Goal: Find contact information: Find contact information

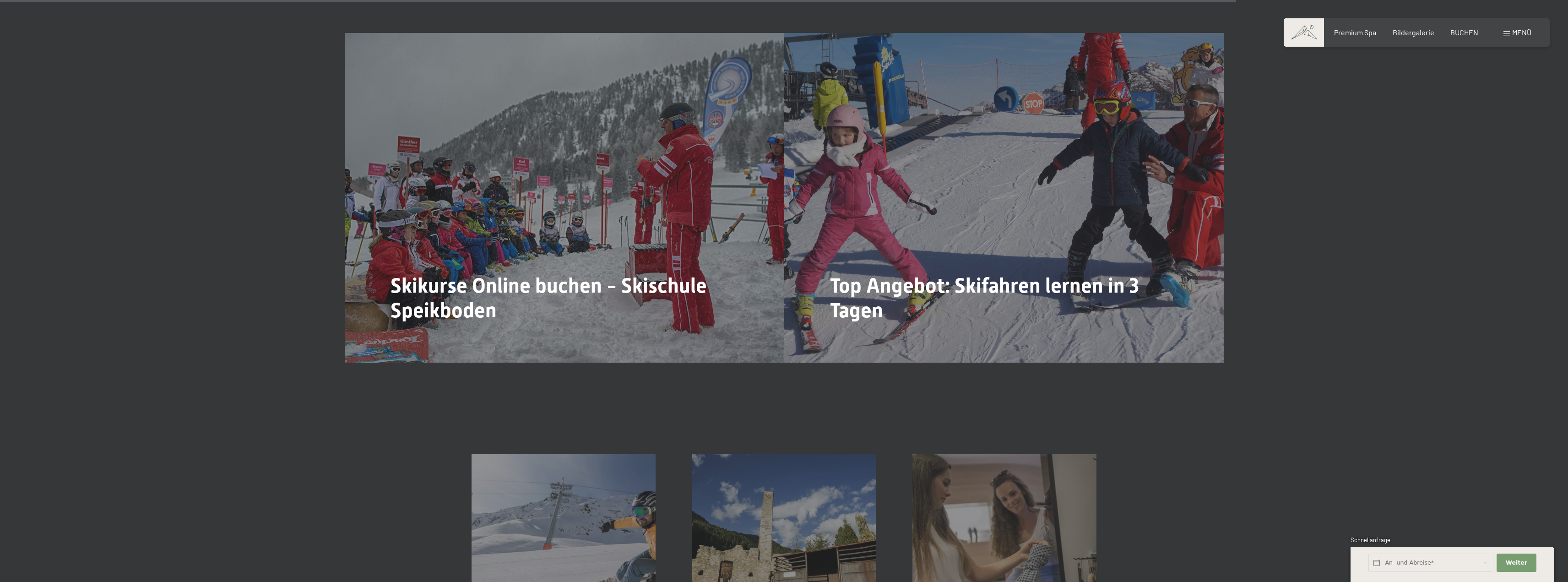
scroll to position [1557, 0]
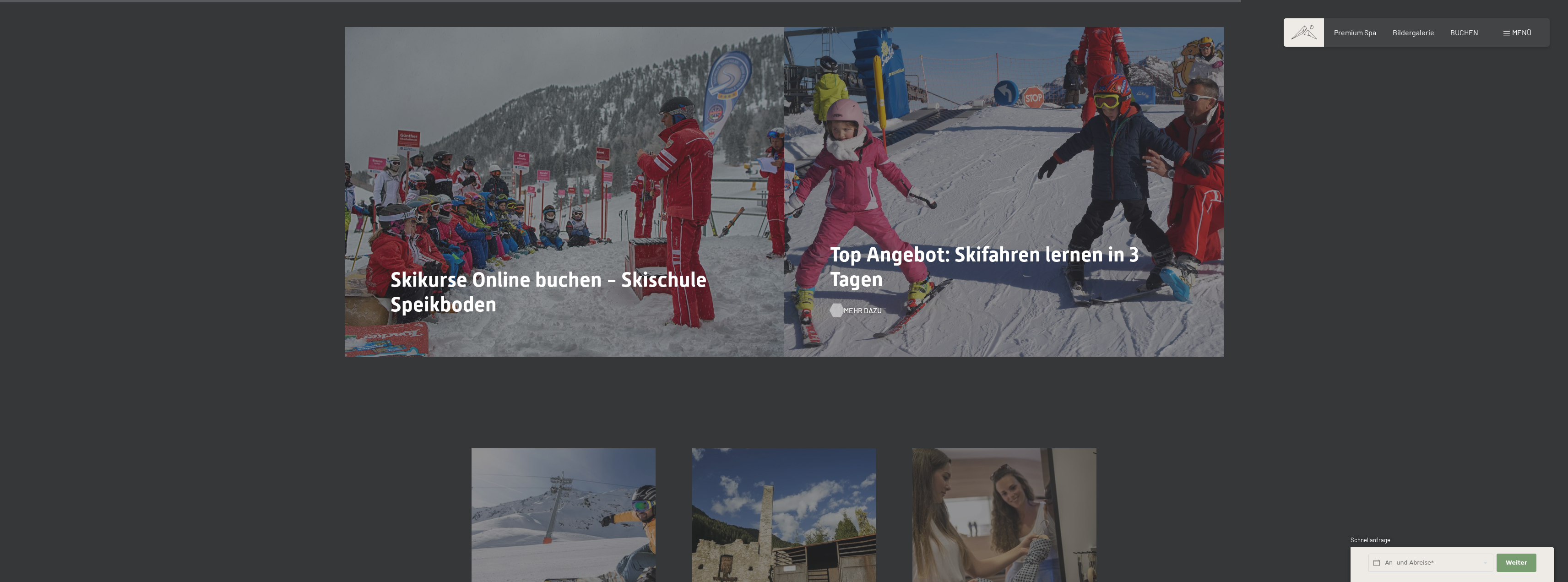
click at [859, 306] on span "Mehr dazu" at bounding box center [863, 310] width 38 height 10
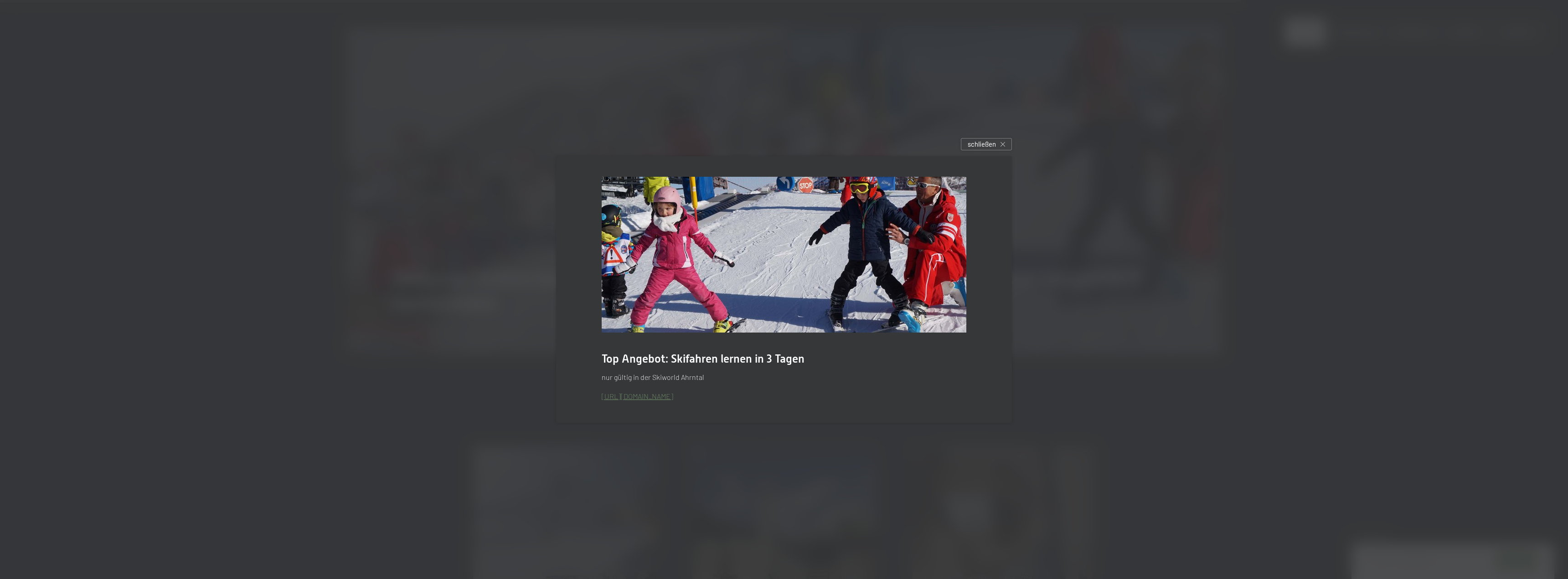
click at [673, 398] on link "https://www.schoolspeikboden.com/skischule-speikboden-angebot-skifahren-lernen.…" at bounding box center [637, 397] width 72 height 9
click at [985, 142] on span "schließen" at bounding box center [981, 144] width 28 height 10
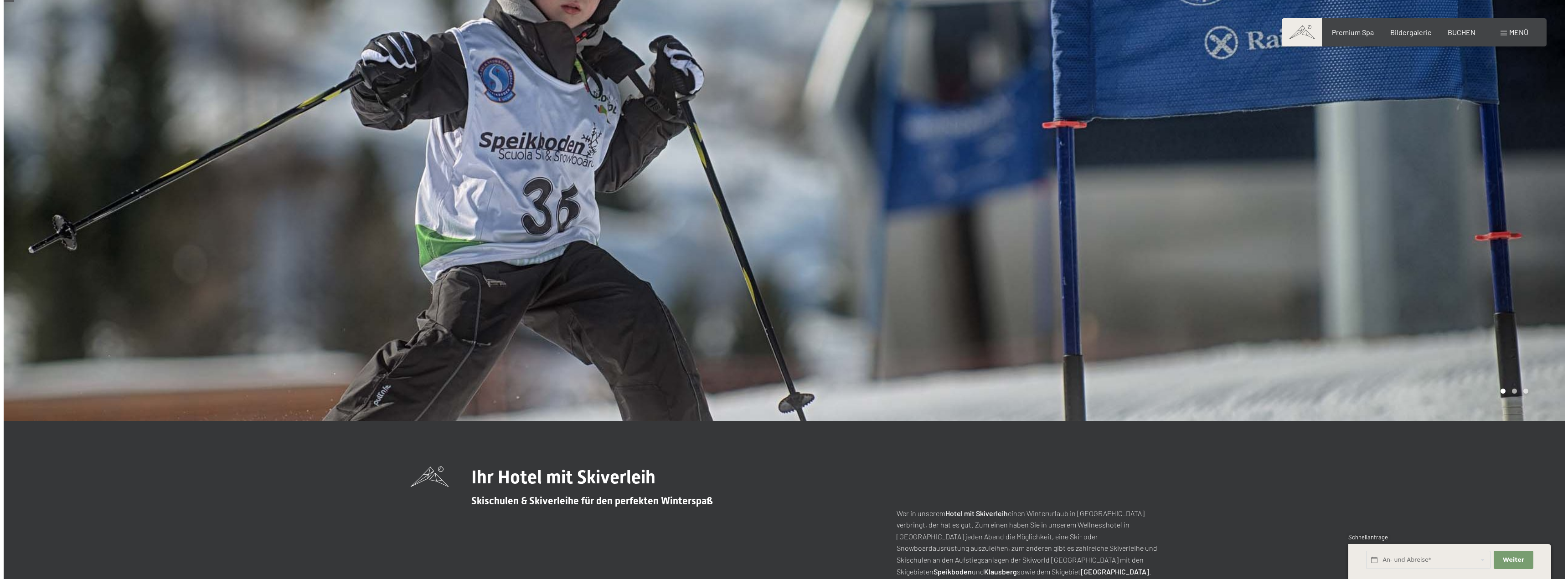
scroll to position [0, 0]
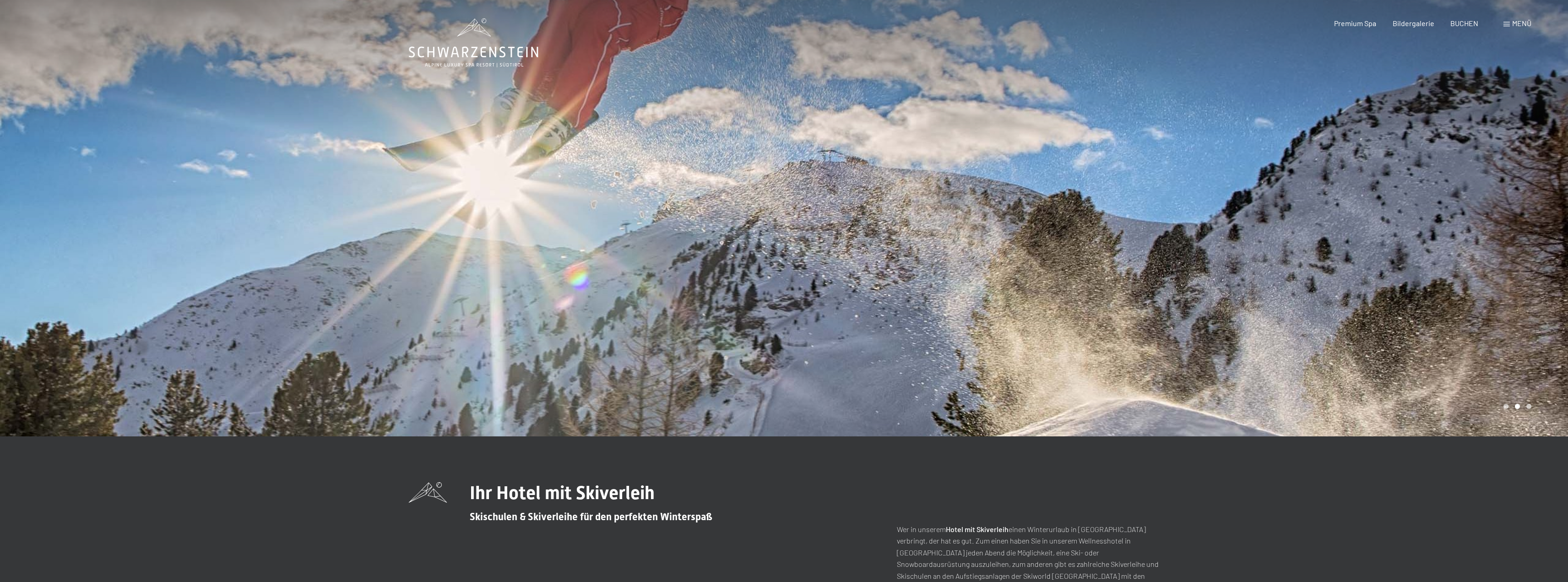
click at [1514, 26] on span "Menü" at bounding box center [1521, 24] width 19 height 9
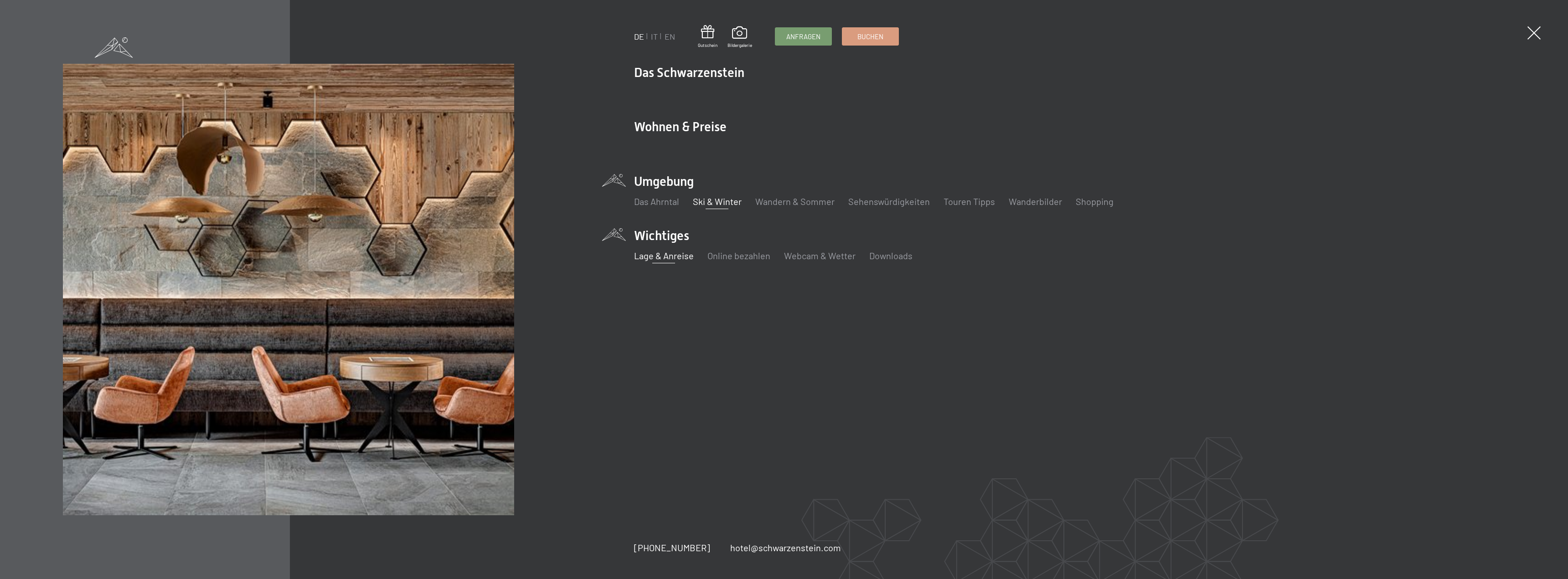
click at [668, 257] on link "Lage & Anreise" at bounding box center [664, 256] width 60 height 11
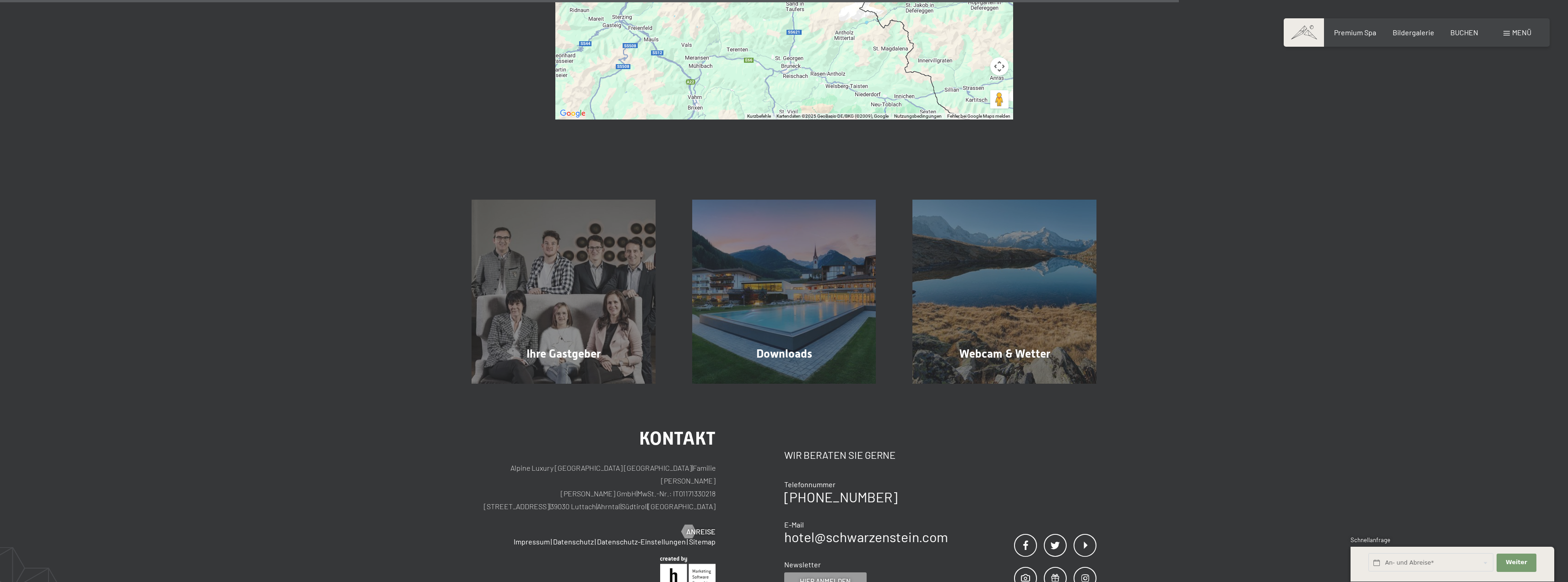
scroll to position [778, 0]
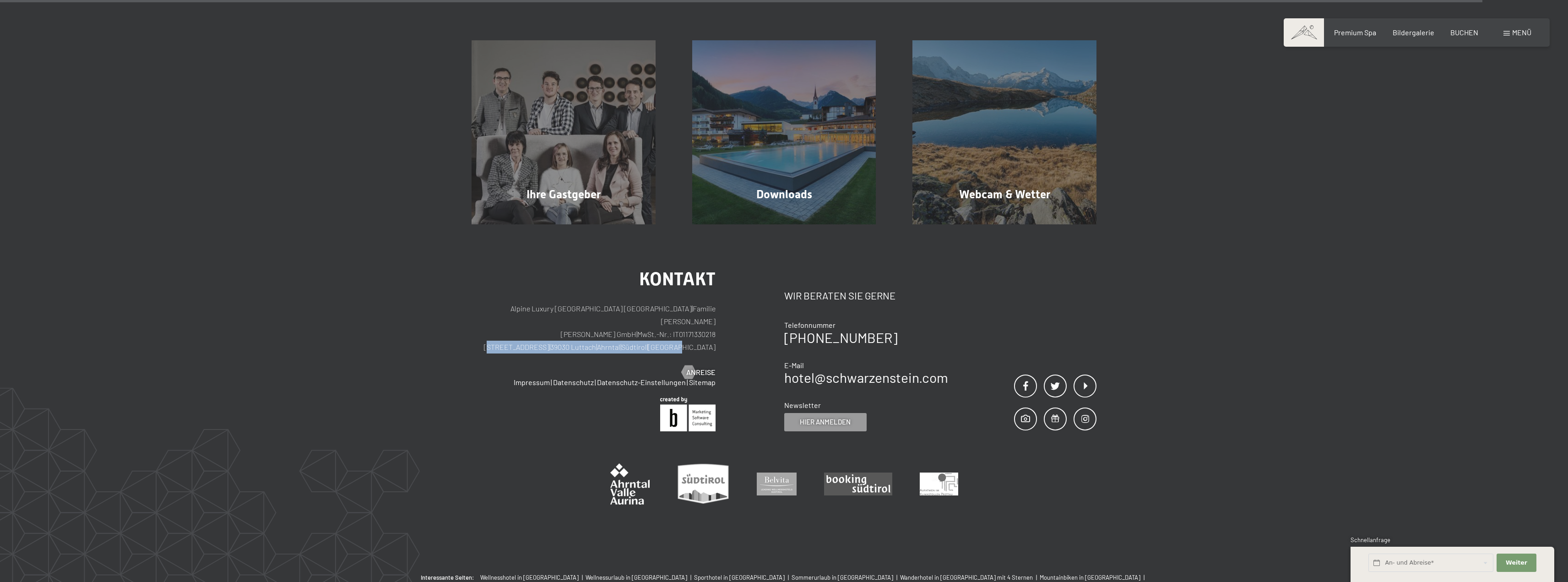
drag, startPoint x: 547, startPoint y: 312, endPoint x: 714, endPoint y: 310, distance: 167.0
click at [714, 310] on p "Alpine Luxury [GEOGRAPHIC_DATA] SCHWARZENSTEIN | Familie [PERSON_NAME] [PERSON_…" at bounding box center [594, 327] width 244 height 51
copy p "[STREET_ADDRESS] | [GEOGRAPHIC_DATA] | [GEOGRAPHIC_DATA] | [GEOGRAPHIC_DATA]"
